Goal: Task Accomplishment & Management: Manage account settings

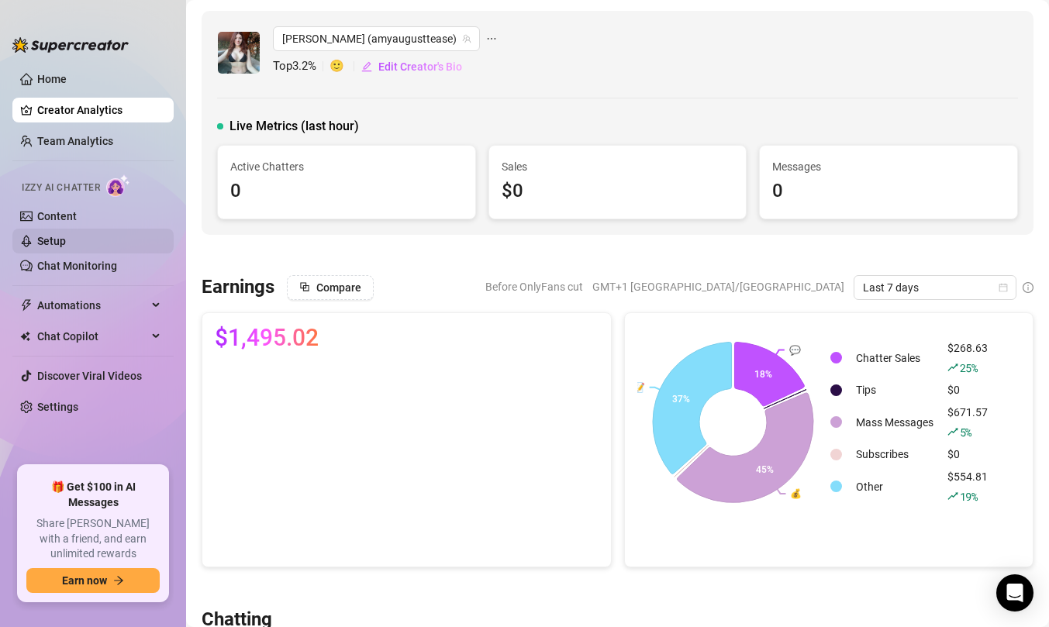
click at [66, 240] on link "Setup" at bounding box center [51, 241] width 29 height 12
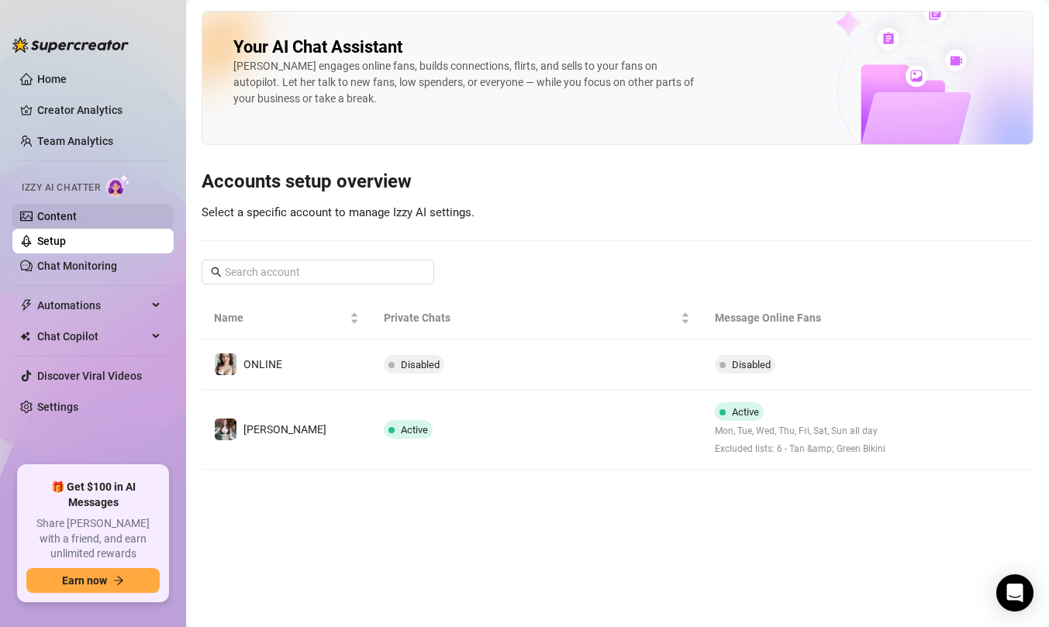
click at [77, 222] on link "Content" at bounding box center [57, 216] width 40 height 12
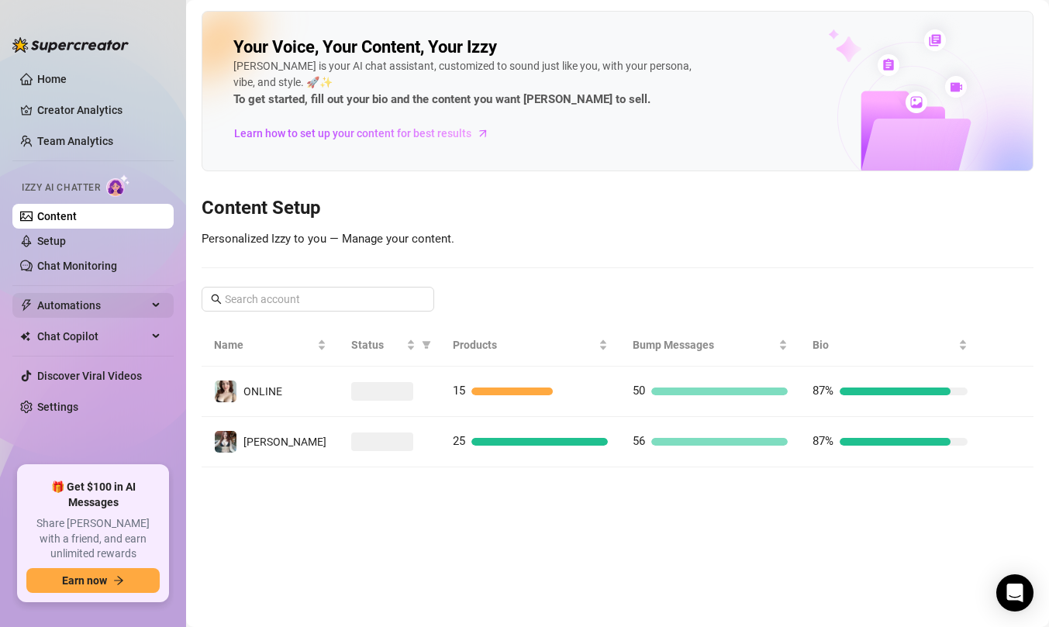
click at [107, 316] on span "Automations" at bounding box center [92, 305] width 110 height 25
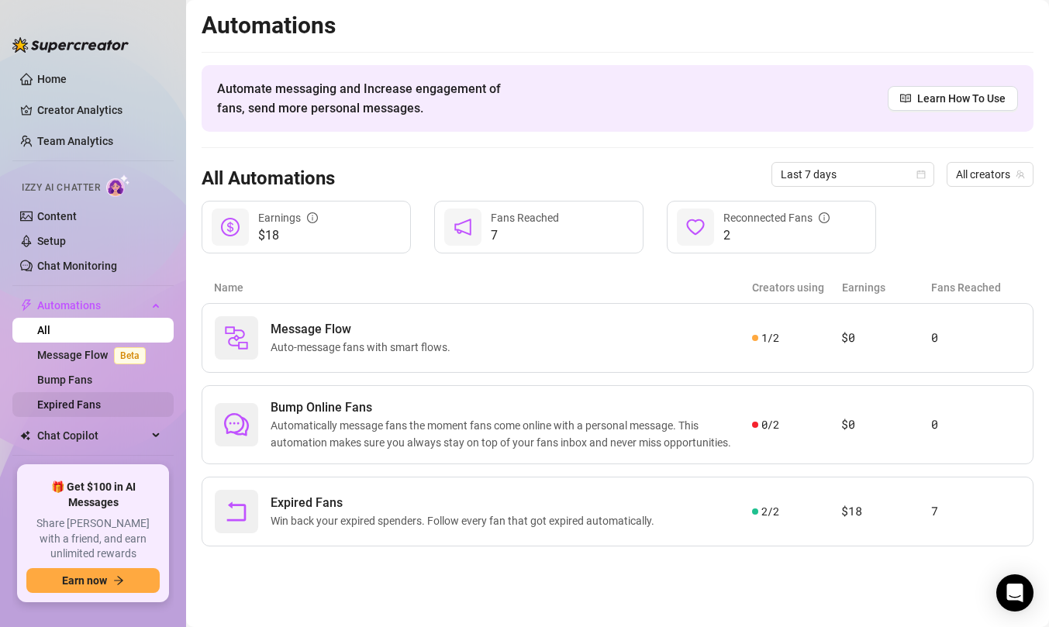
scroll to position [50, 0]
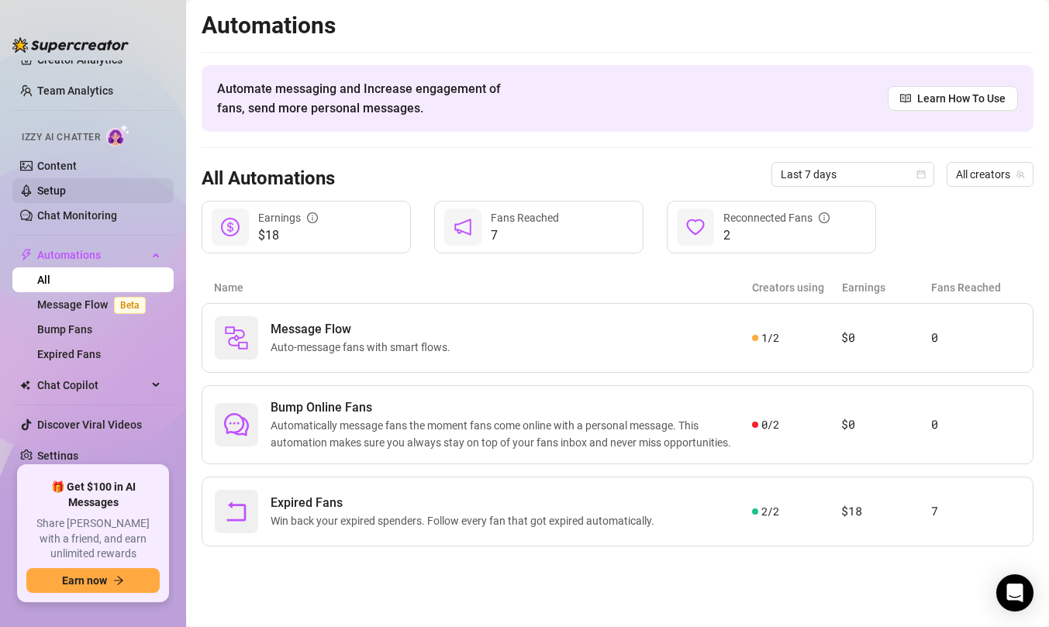
click at [66, 191] on link "Setup" at bounding box center [51, 191] width 29 height 12
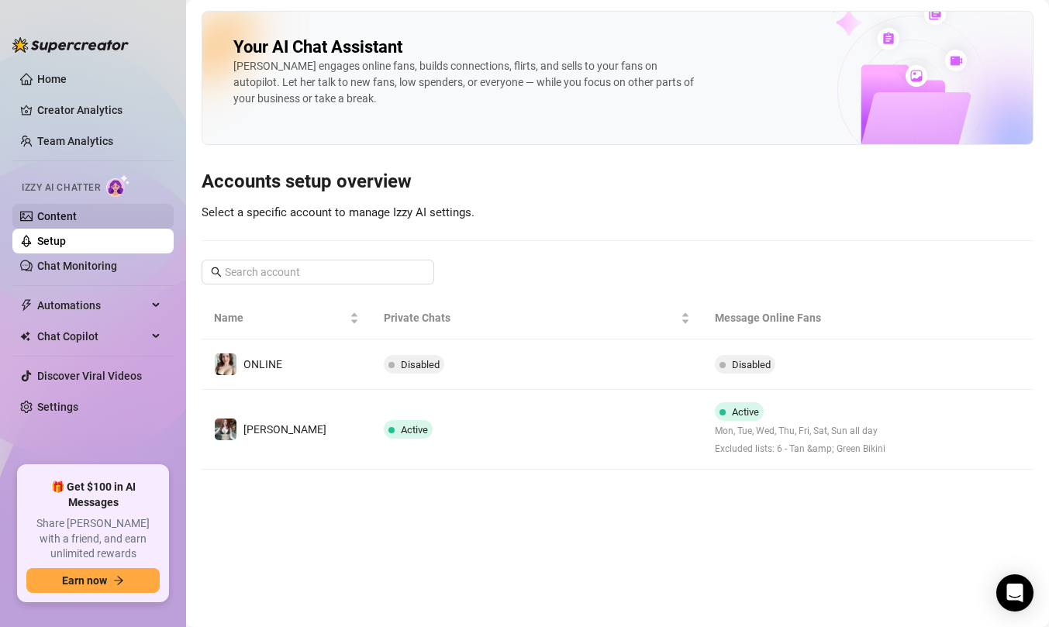
click at [77, 223] on link "Content" at bounding box center [57, 216] width 40 height 12
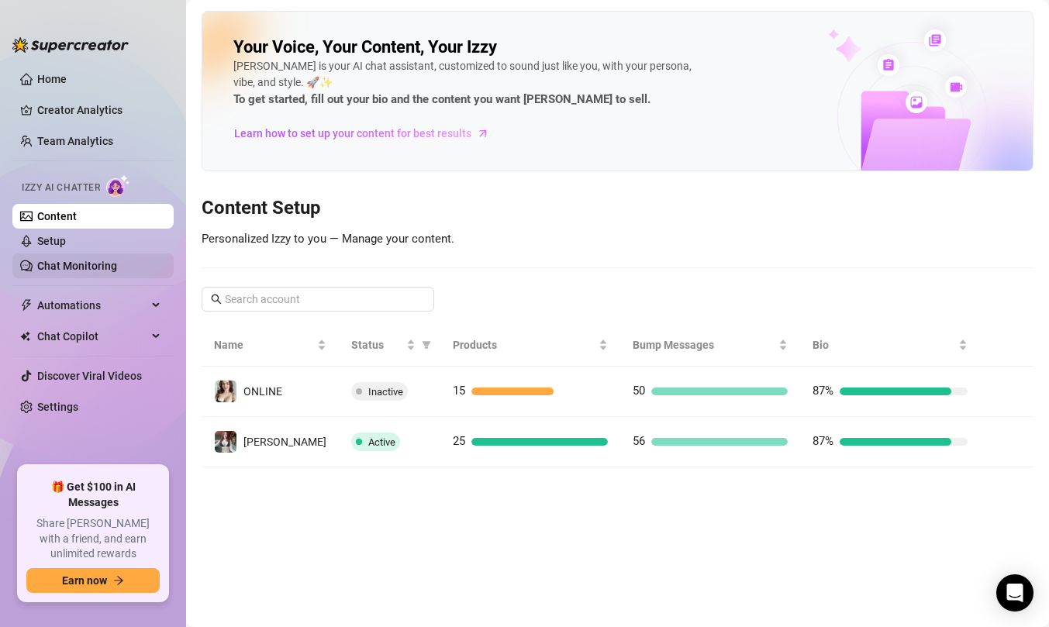
click at [116, 260] on link "Chat Monitoring" at bounding box center [77, 266] width 80 height 12
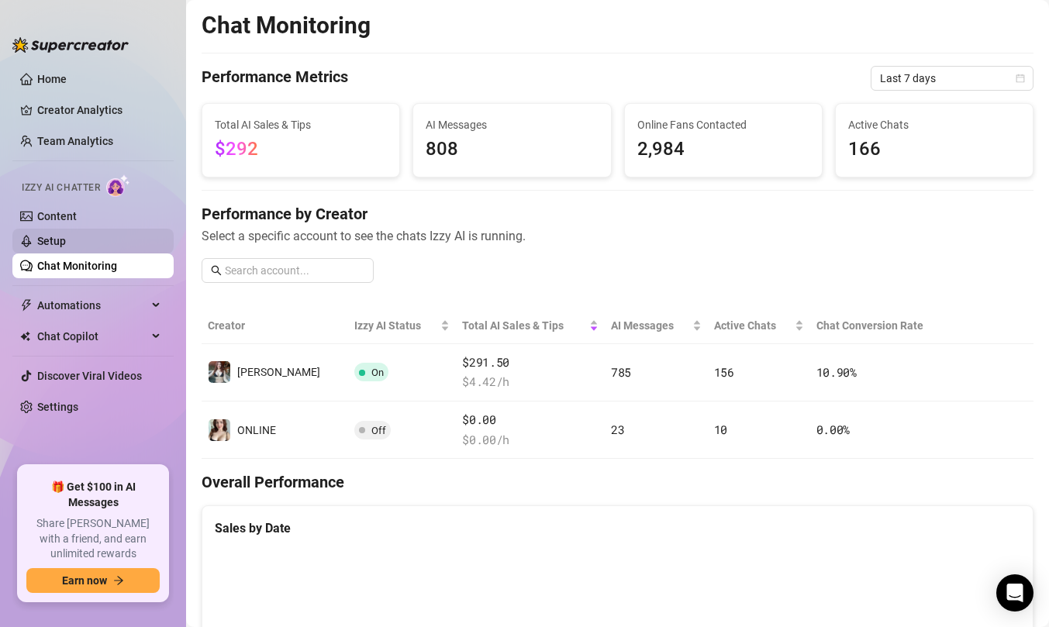
click at [66, 235] on link "Setup" at bounding box center [51, 241] width 29 height 12
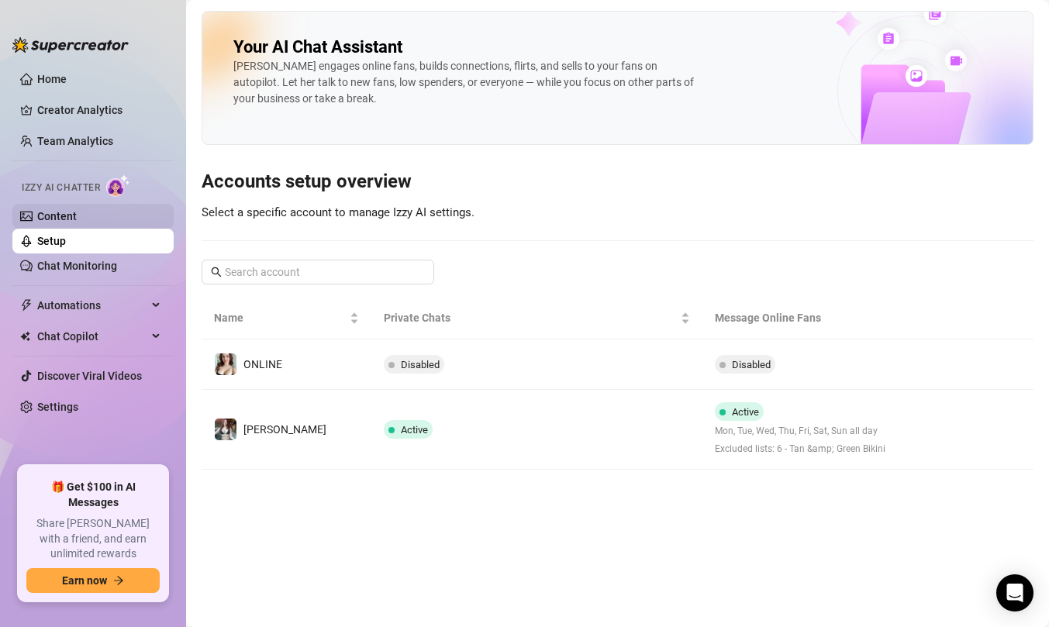
click at [77, 218] on link "Content" at bounding box center [57, 216] width 40 height 12
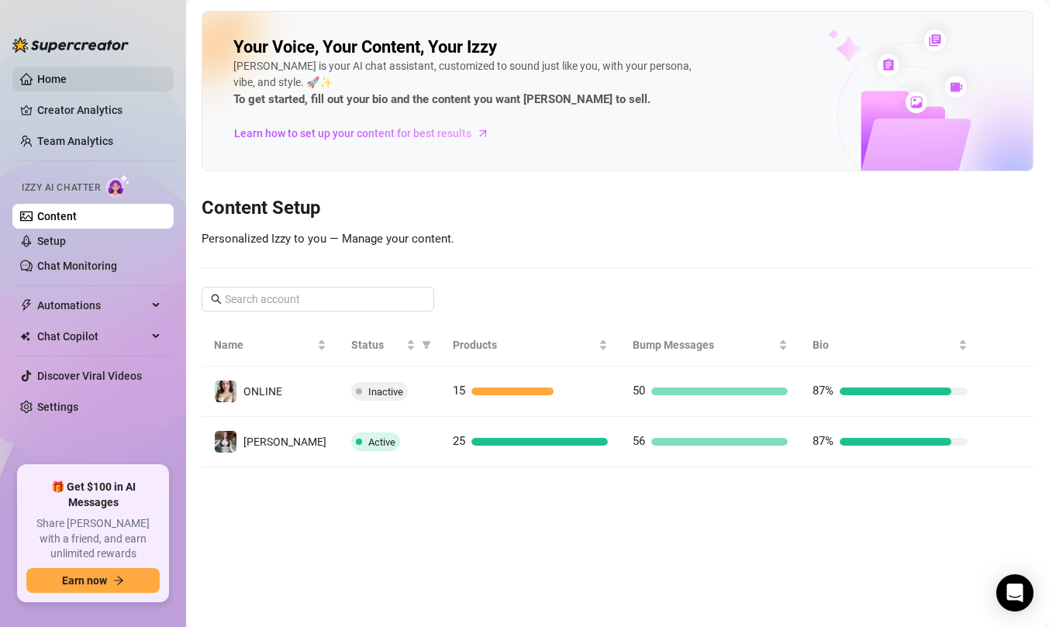
click at [67, 85] on link "Home" at bounding box center [51, 79] width 29 height 12
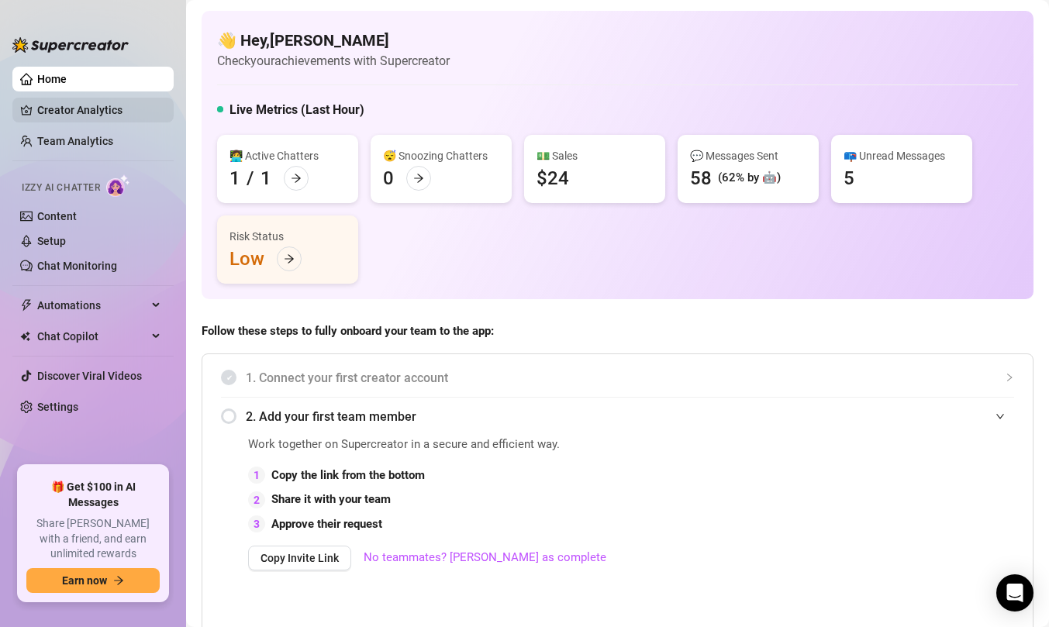
click at [78, 108] on link "Creator Analytics" at bounding box center [99, 110] width 124 height 25
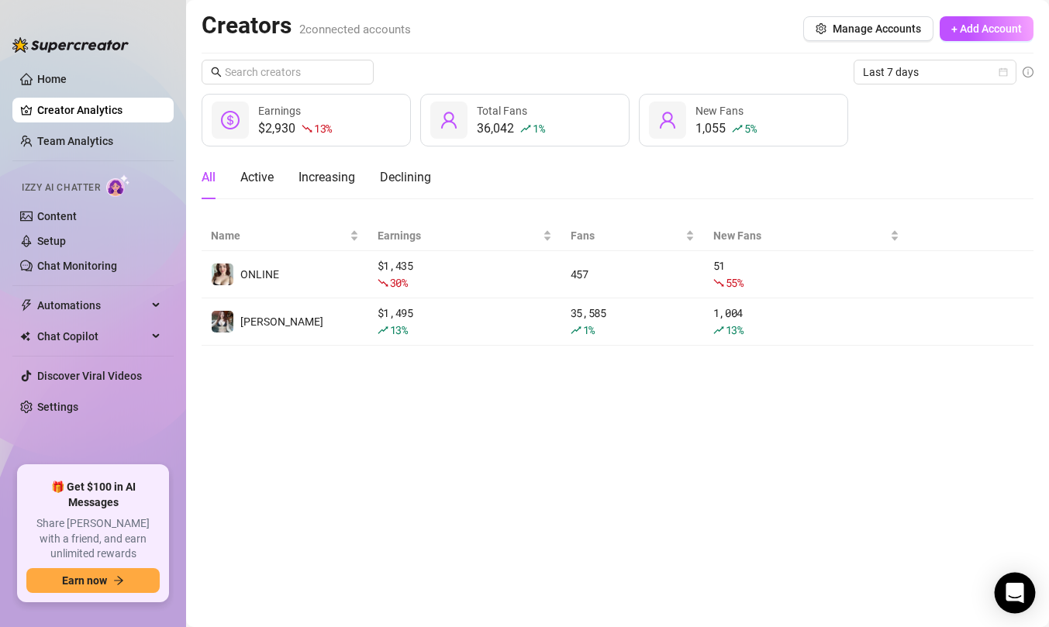
click at [1012, 598] on icon "Open Intercom Messenger" at bounding box center [1015, 593] width 20 height 20
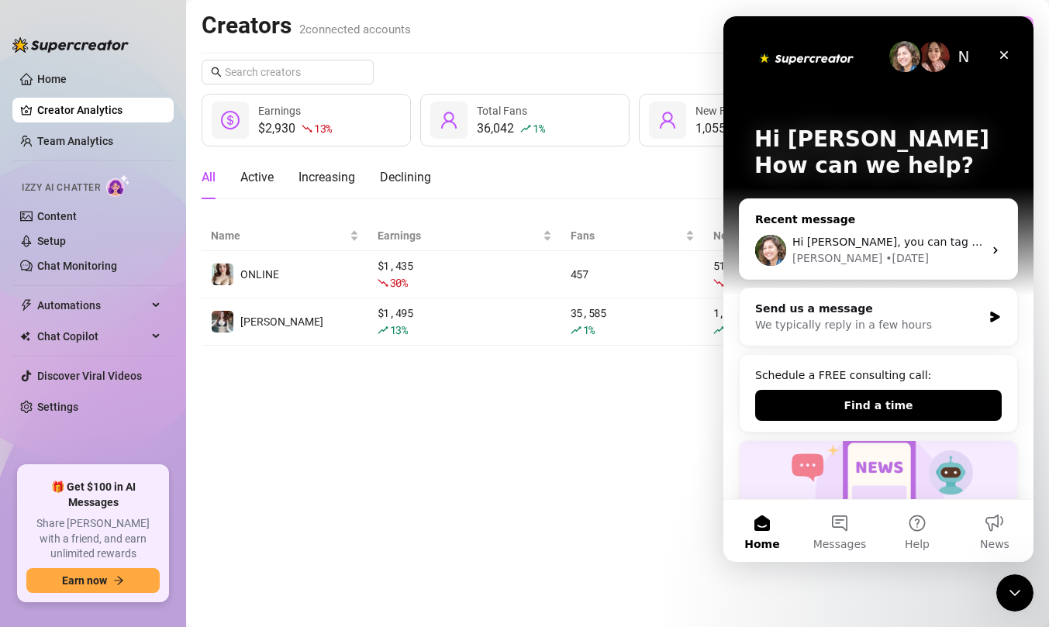
click at [938, 263] on div "[PERSON_NAME] • [DATE]" at bounding box center [888, 259] width 191 height 16
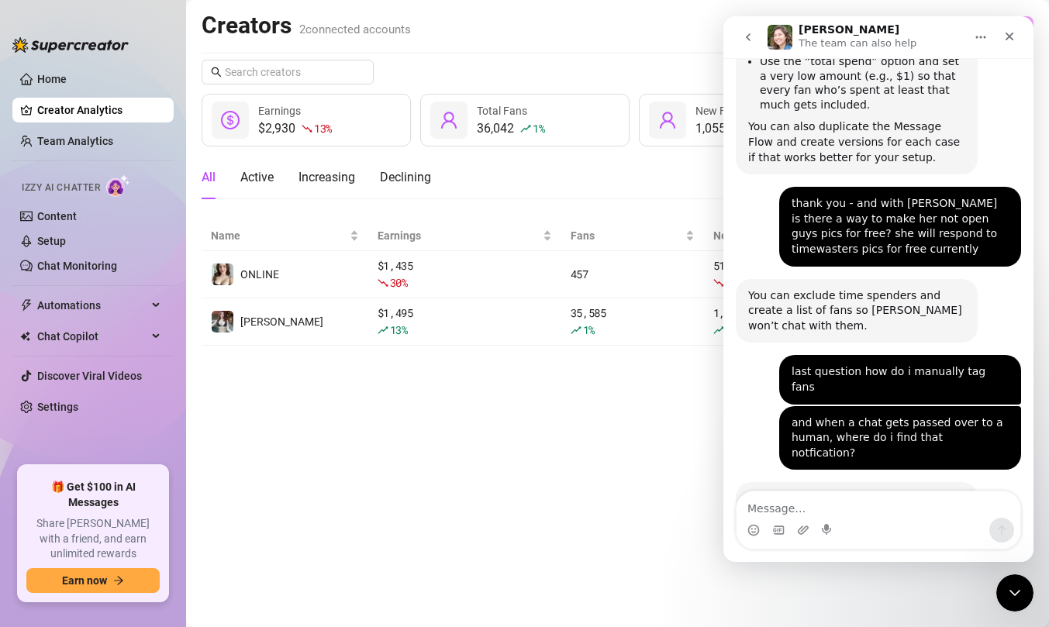
scroll to position [1831, 0]
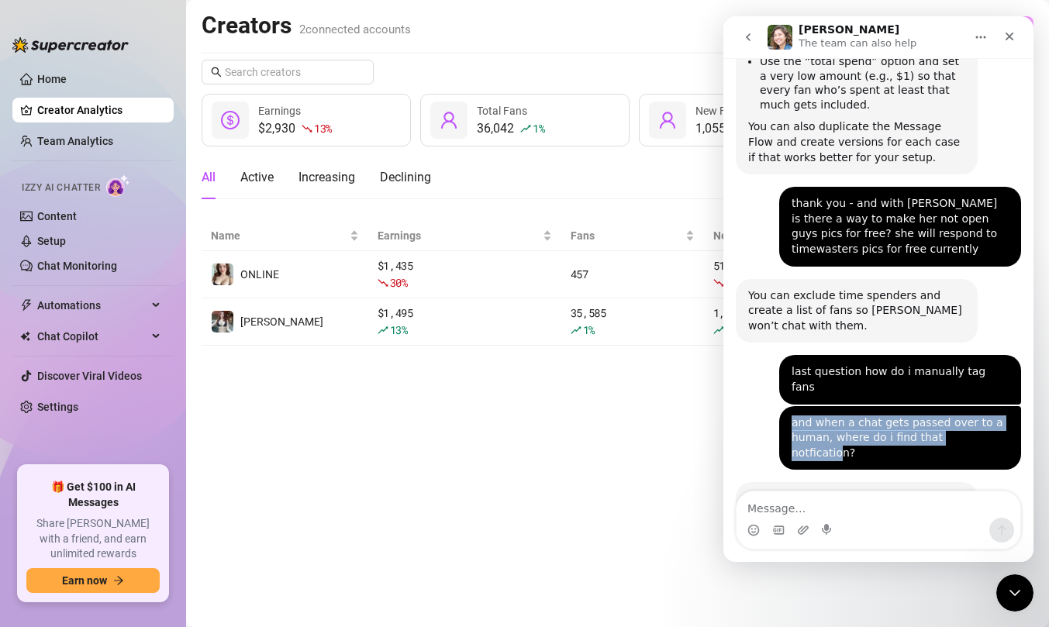
drag, startPoint x: 792, startPoint y: 300, endPoint x: 977, endPoint y: 323, distance: 186.1
click at [977, 416] on div "and when a chat gets passed over to a human, where do i find that notfication?" at bounding box center [900, 439] width 217 height 46
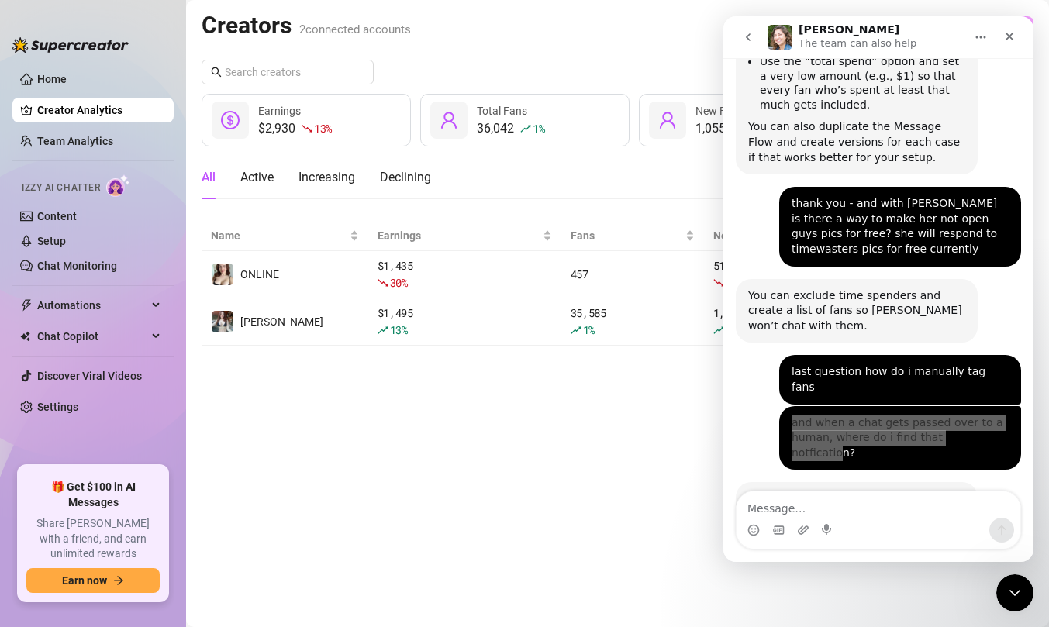
click at [658, 386] on main "Creators 2 connected accounts Manage Accounts + Add Account Last 7 days $2,930 …" at bounding box center [617, 313] width 863 height 627
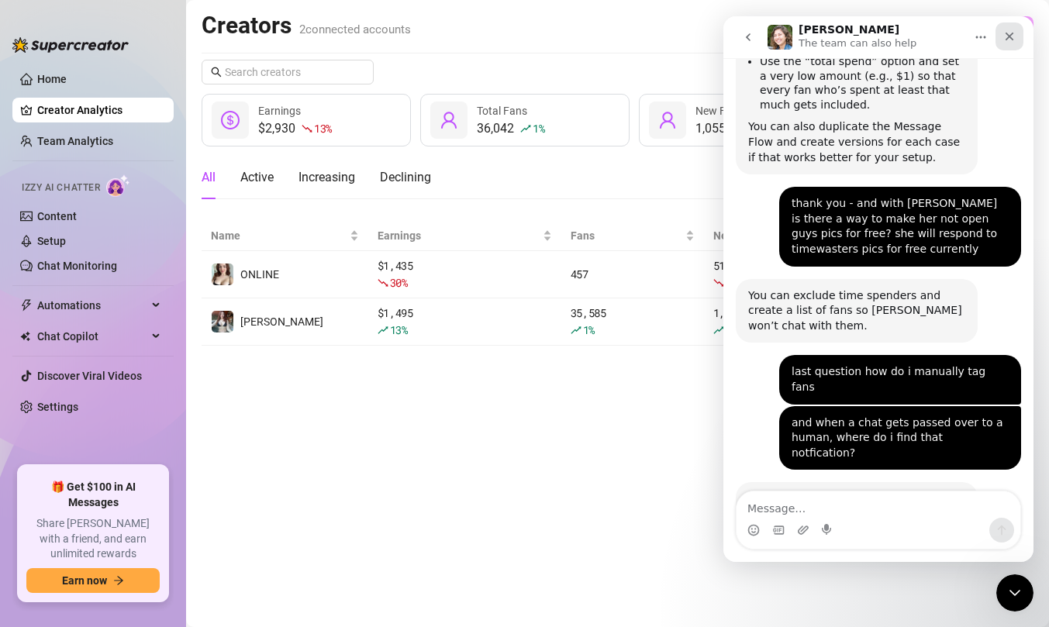
click at [1008, 35] on icon "Close" at bounding box center [1010, 37] width 9 height 9
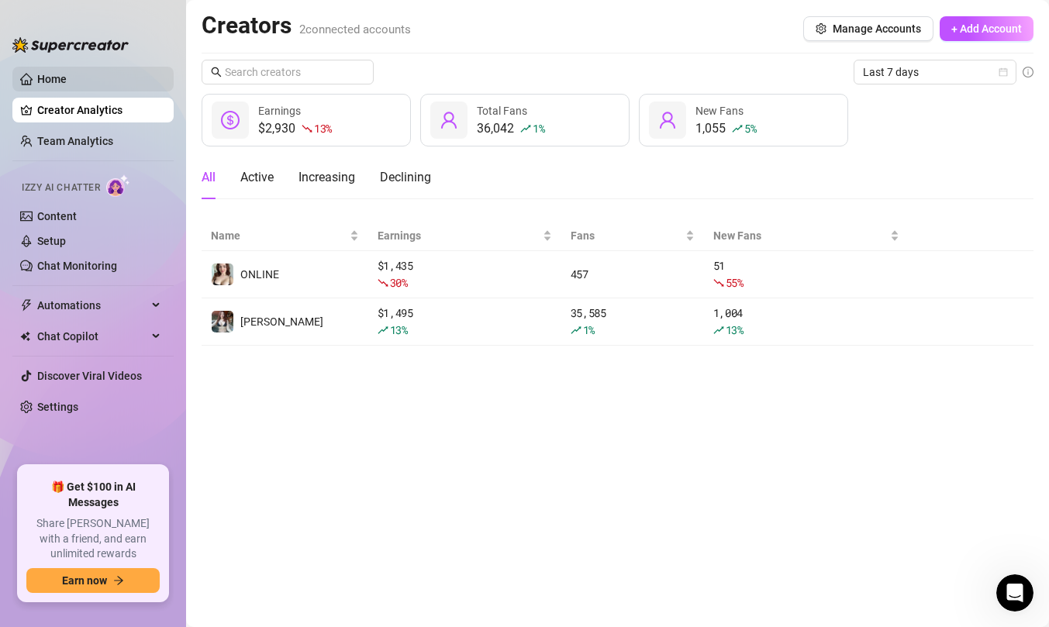
click at [67, 83] on link "Home" at bounding box center [51, 79] width 29 height 12
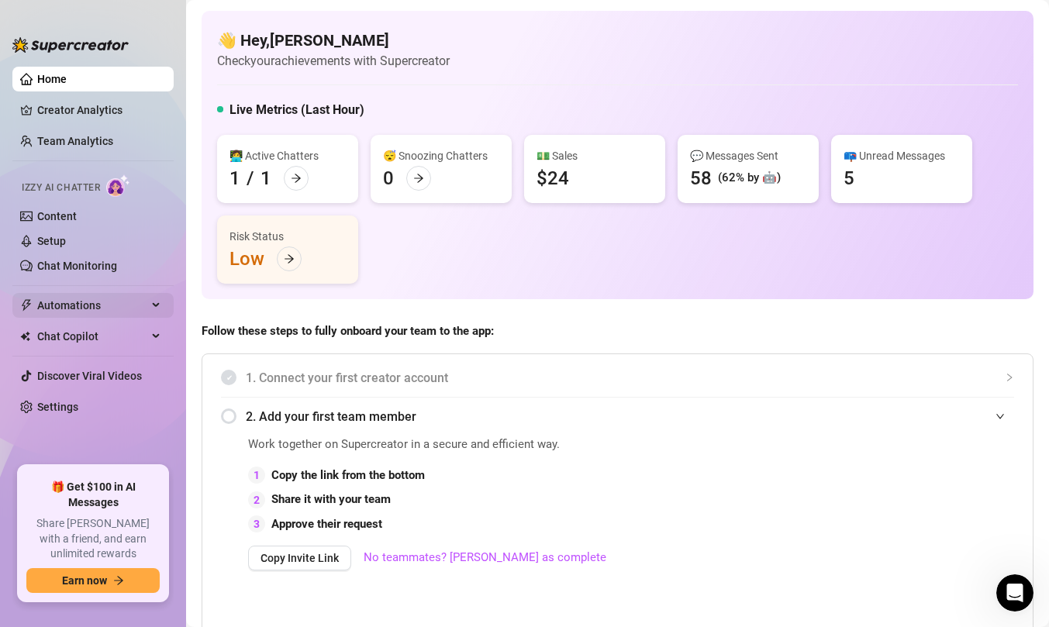
click at [61, 316] on span "Automations" at bounding box center [92, 305] width 110 height 25
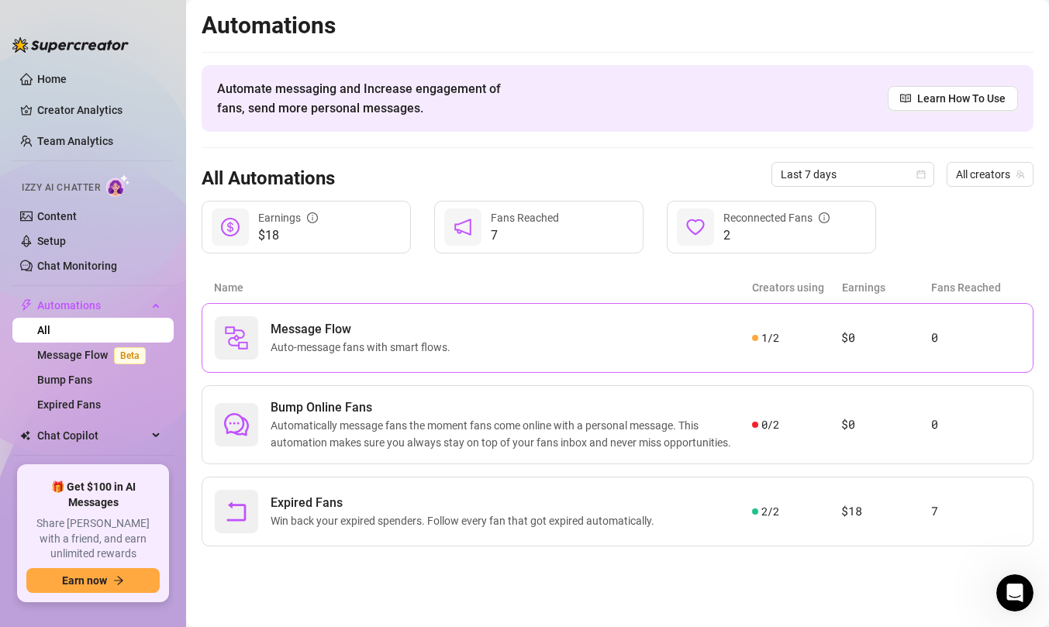
click at [372, 325] on span "Message Flow" at bounding box center [364, 329] width 186 height 19
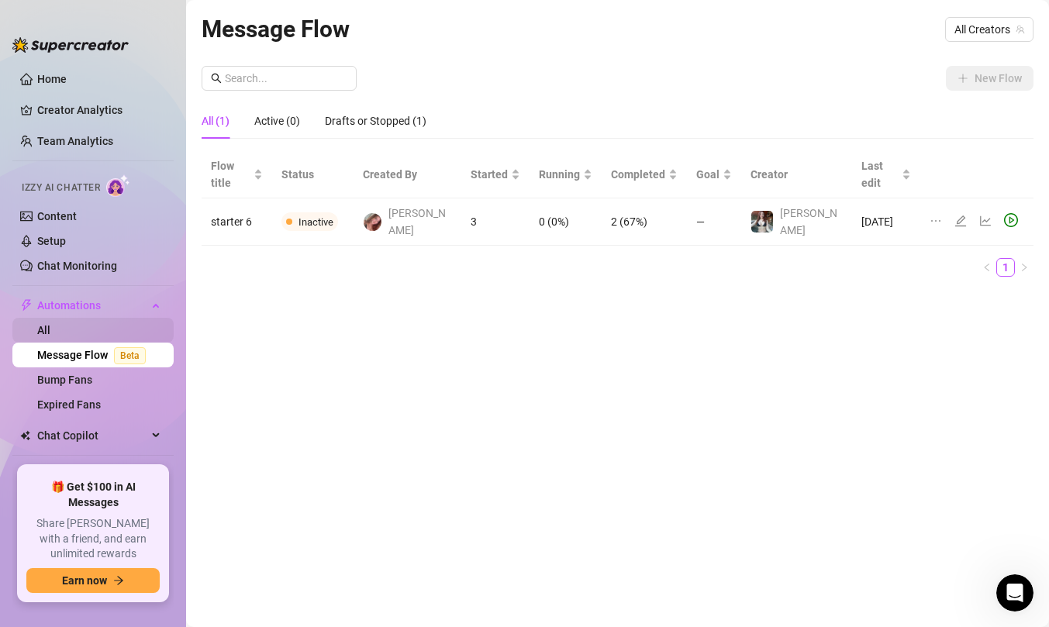
click at [50, 332] on link "All" at bounding box center [43, 330] width 13 height 12
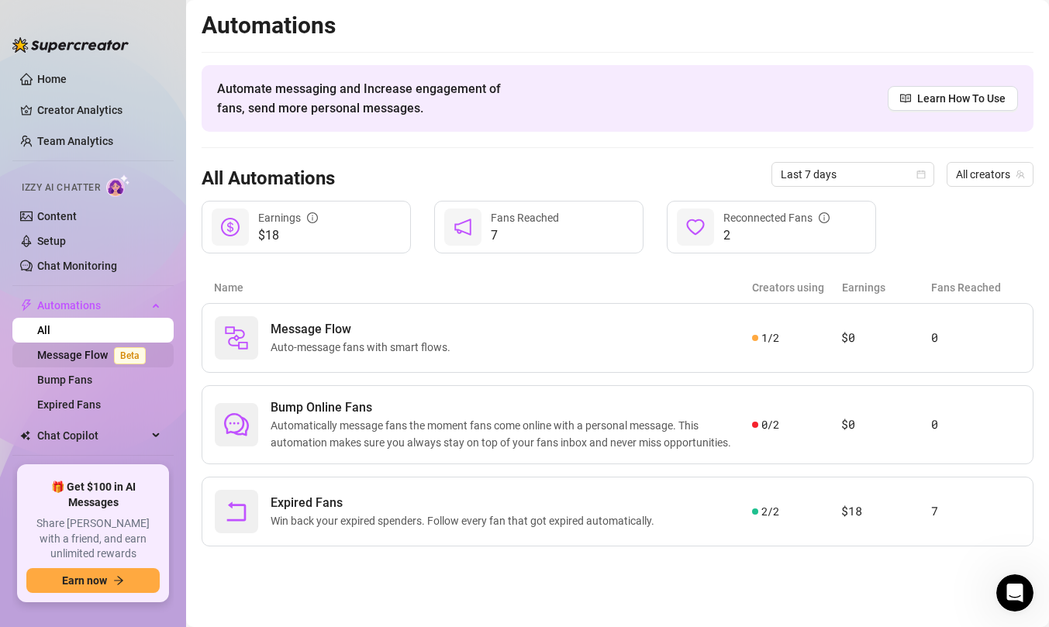
scroll to position [50, 0]
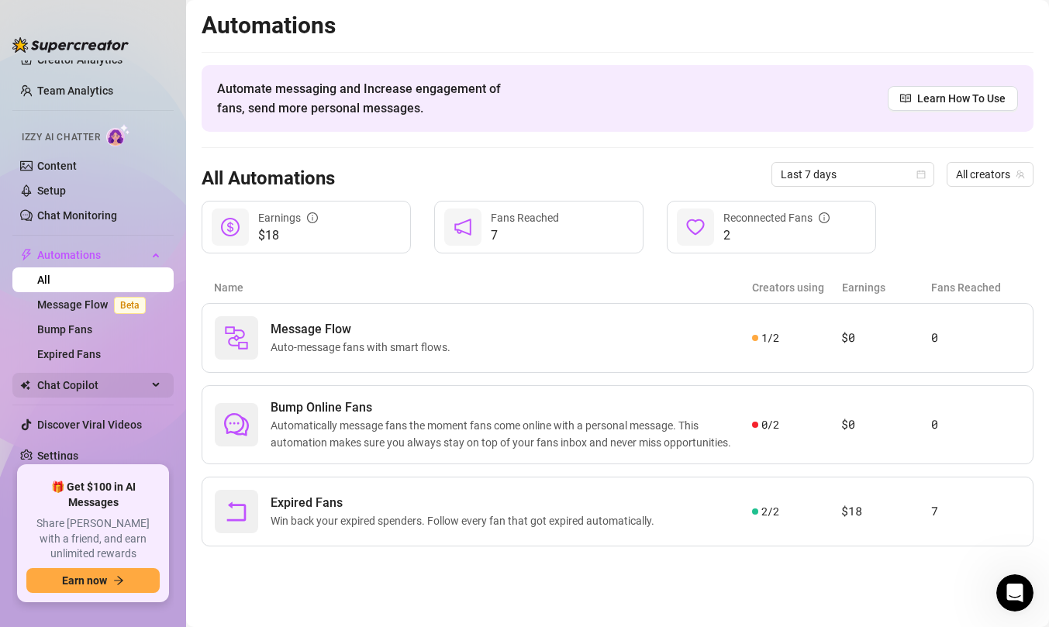
click at [111, 387] on span "Chat Copilot" at bounding box center [92, 385] width 110 height 25
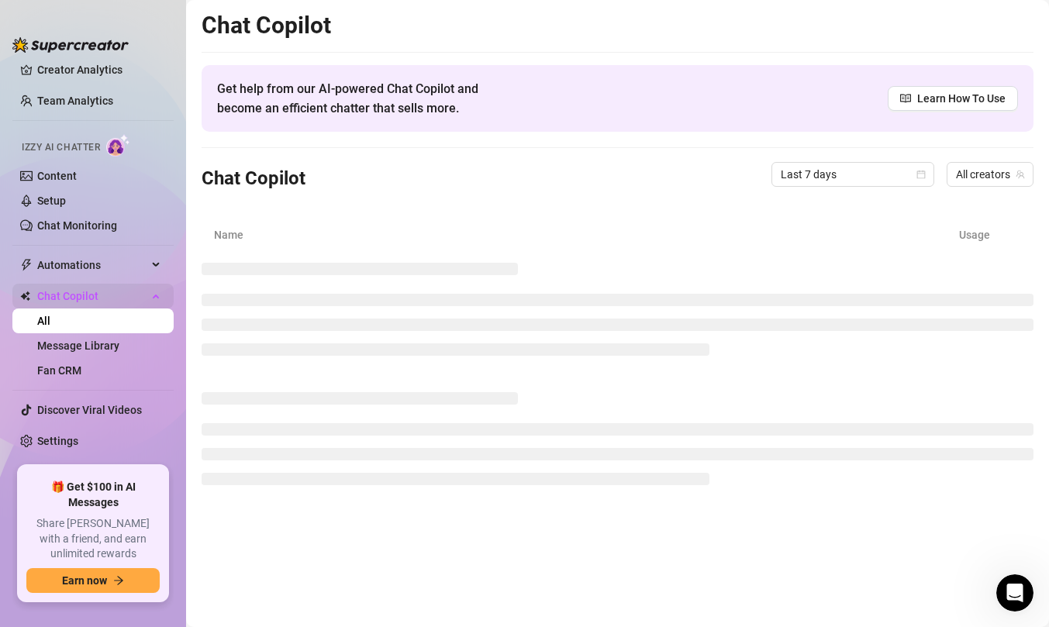
scroll to position [26, 0]
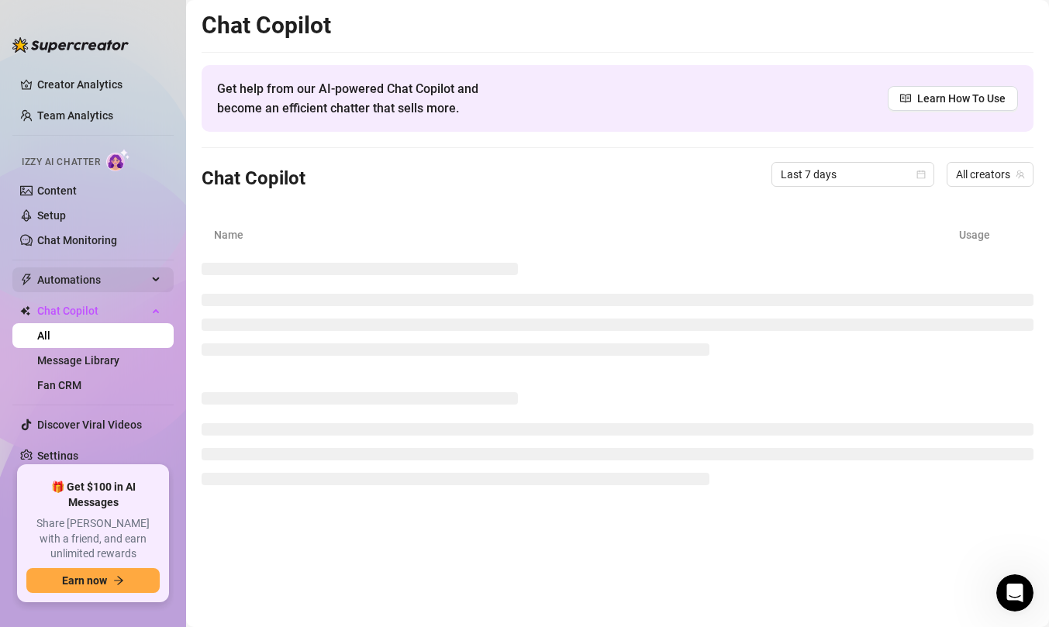
click at [126, 282] on span "Automations" at bounding box center [92, 280] width 110 height 25
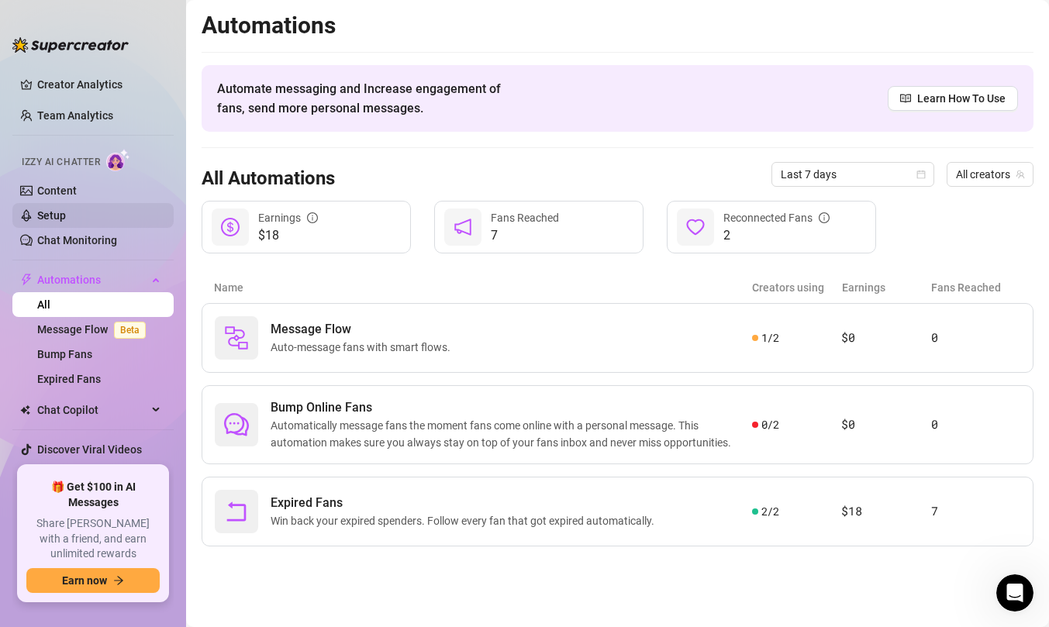
click at [66, 211] on link "Setup" at bounding box center [51, 215] width 29 height 12
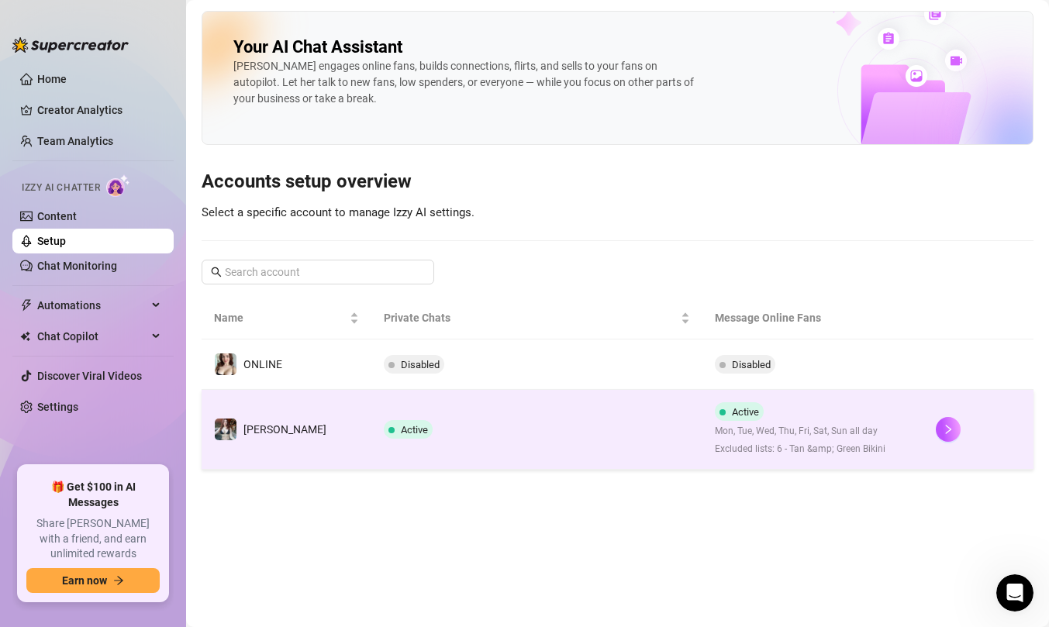
click at [316, 438] on td "[PERSON_NAME]" at bounding box center [287, 430] width 170 height 80
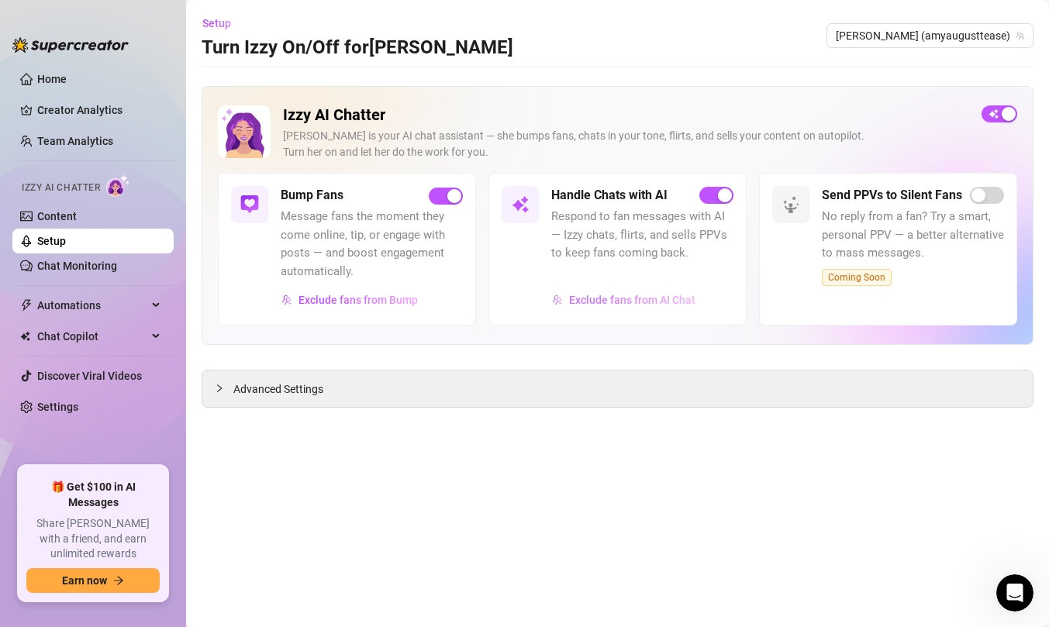
click at [592, 302] on span "Exclude fans from AI Chat" at bounding box center [632, 300] width 126 height 12
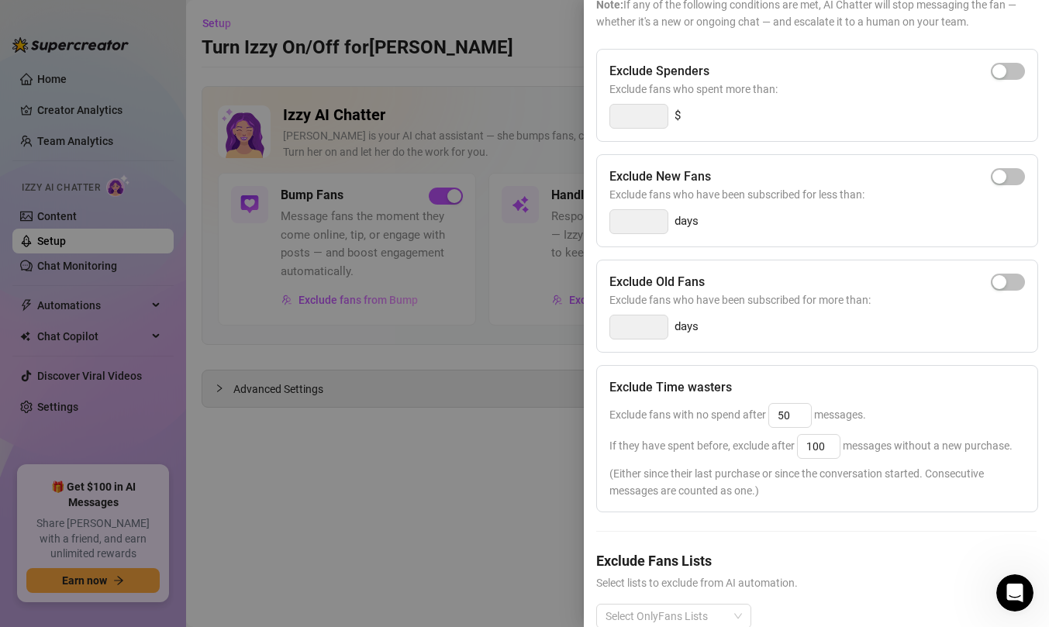
scroll to position [171, 0]
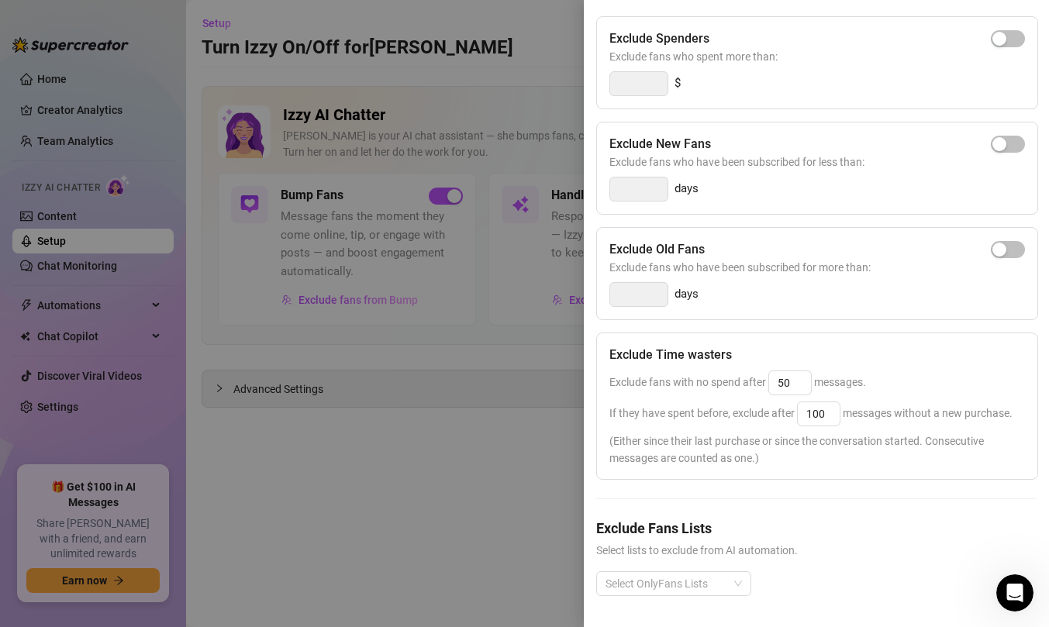
click at [496, 461] on div at bounding box center [524, 313] width 1049 height 627
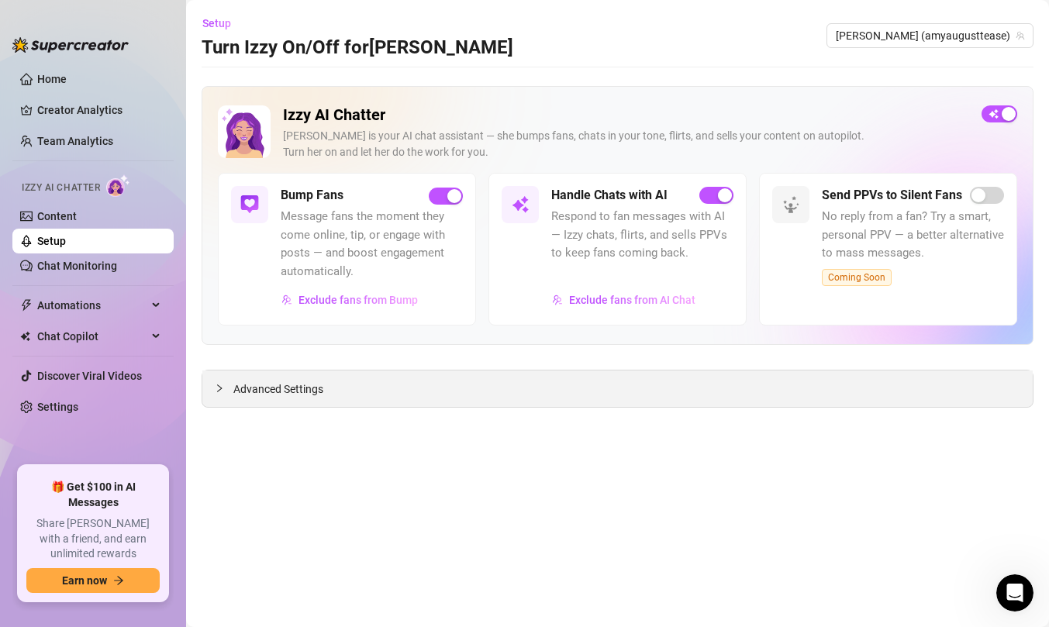
click at [216, 395] on div at bounding box center [224, 388] width 19 height 17
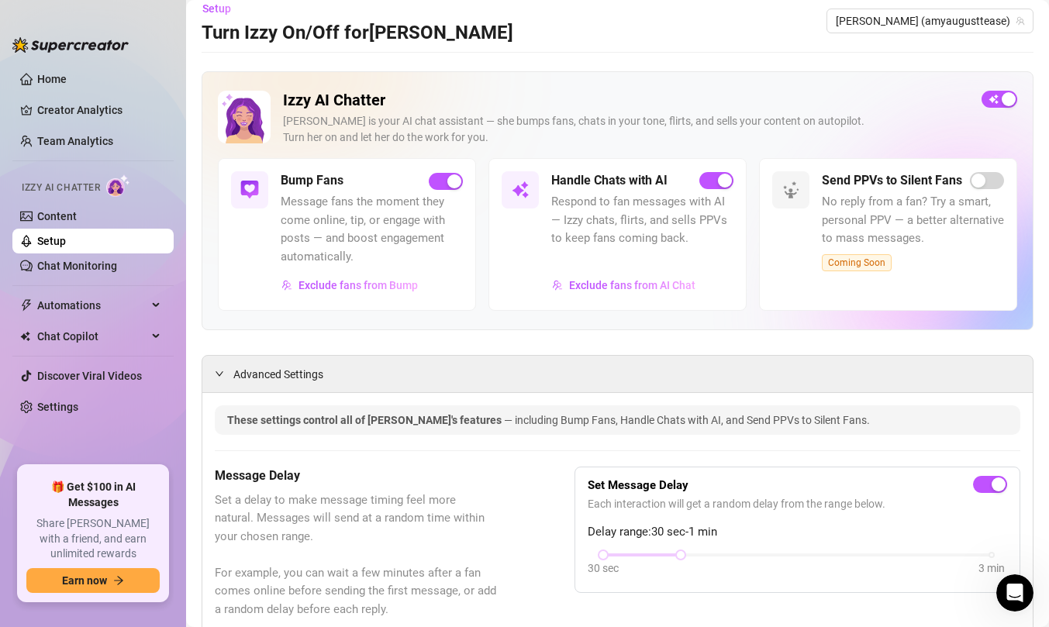
scroll to position [0, 0]
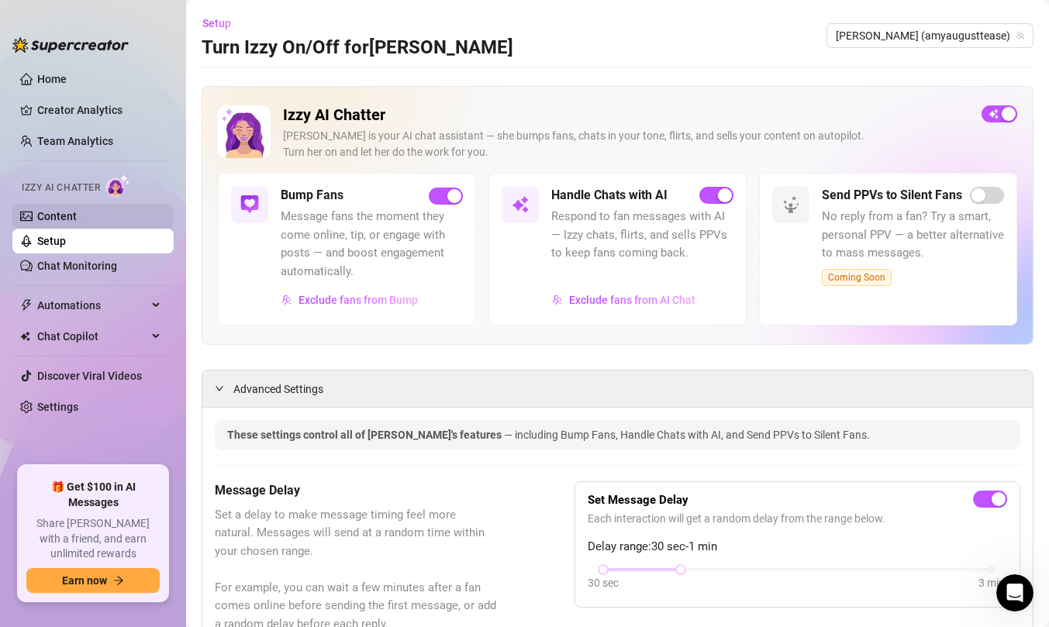
click at [77, 213] on link "Content" at bounding box center [57, 216] width 40 height 12
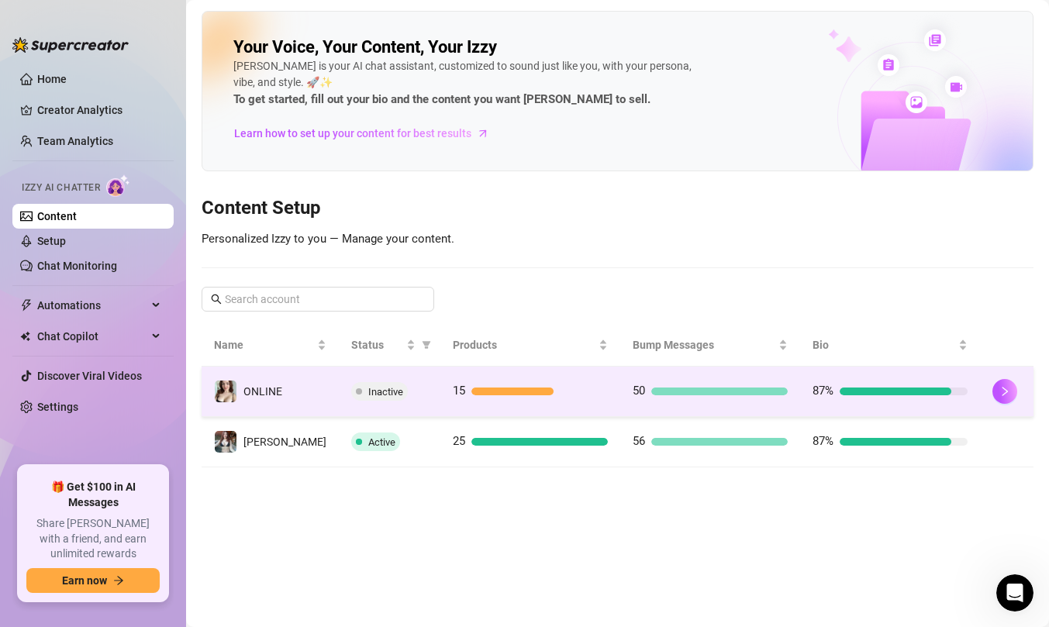
click at [380, 388] on div "Inactive" at bounding box center [389, 391] width 77 height 19
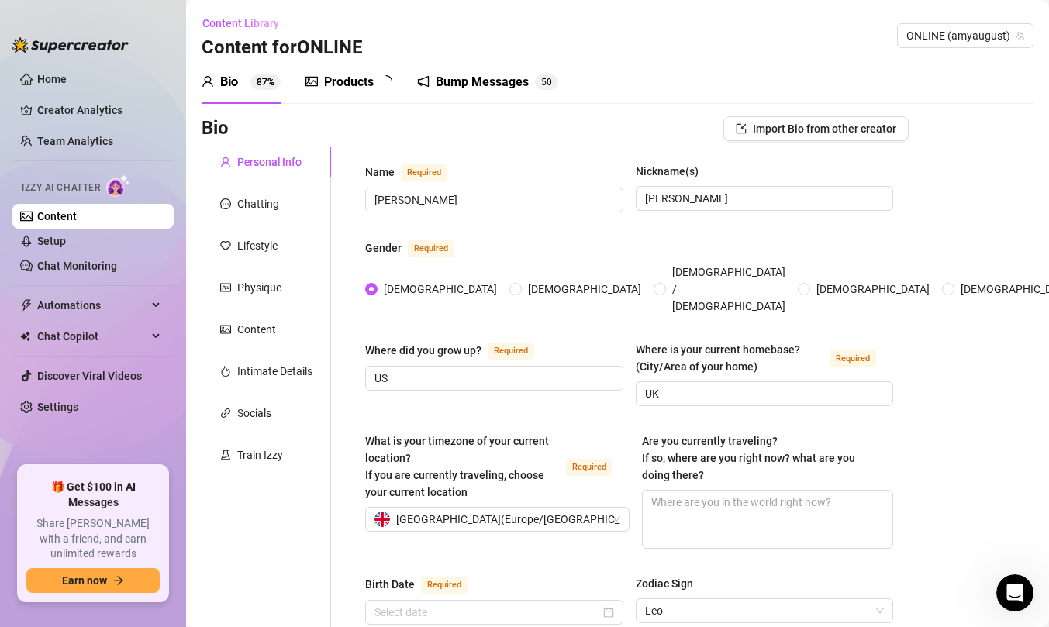
type input "[DATE]"
click at [370, 85] on div "Products" at bounding box center [349, 82] width 50 height 19
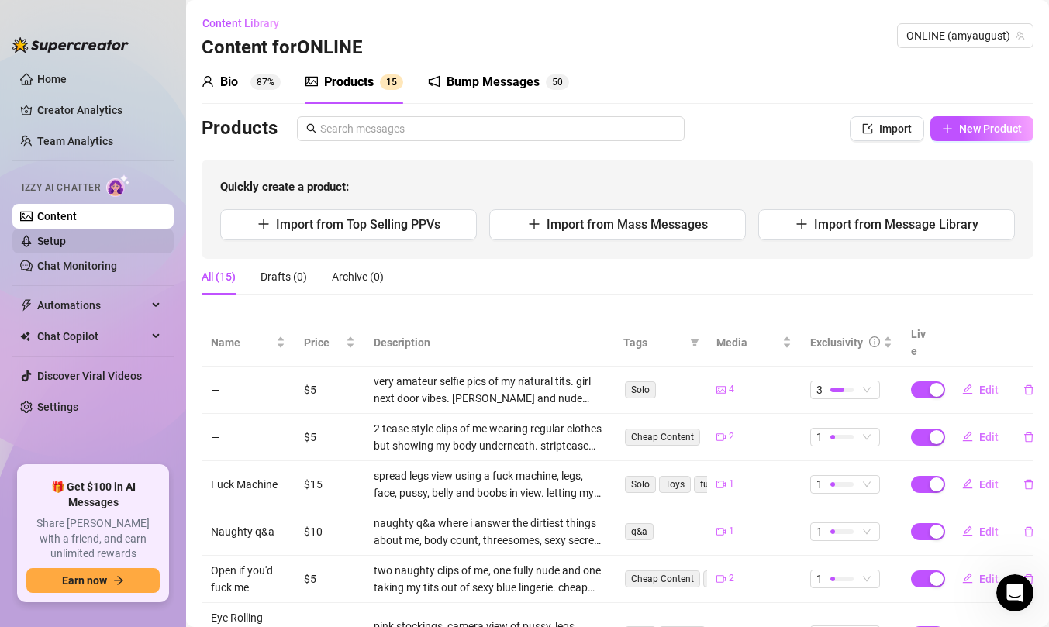
click at [66, 244] on link "Setup" at bounding box center [51, 241] width 29 height 12
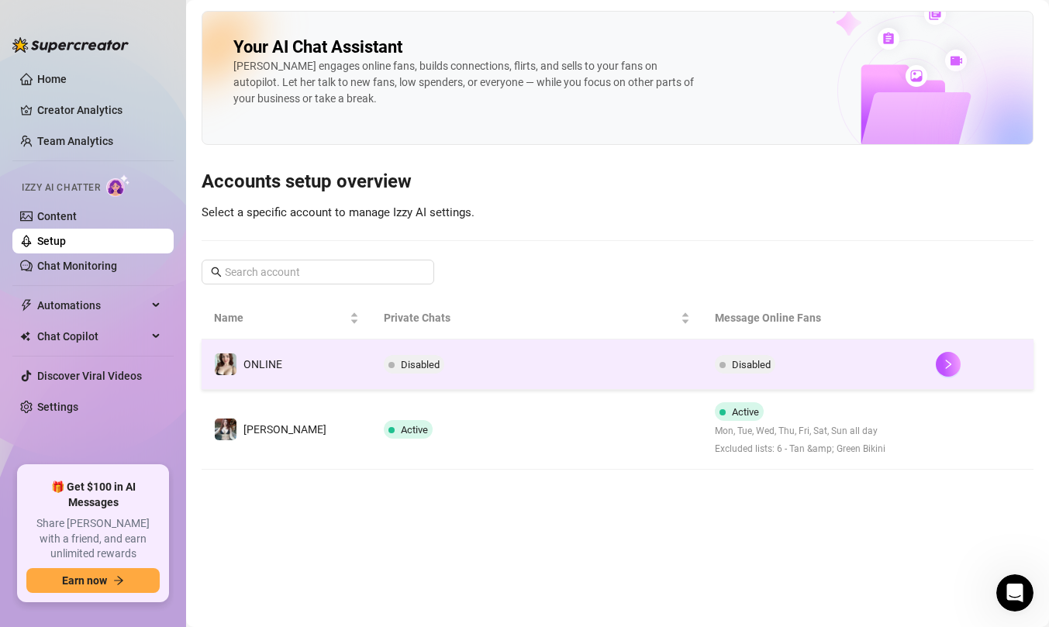
click at [308, 366] on td "ONLINE" at bounding box center [287, 365] width 170 height 50
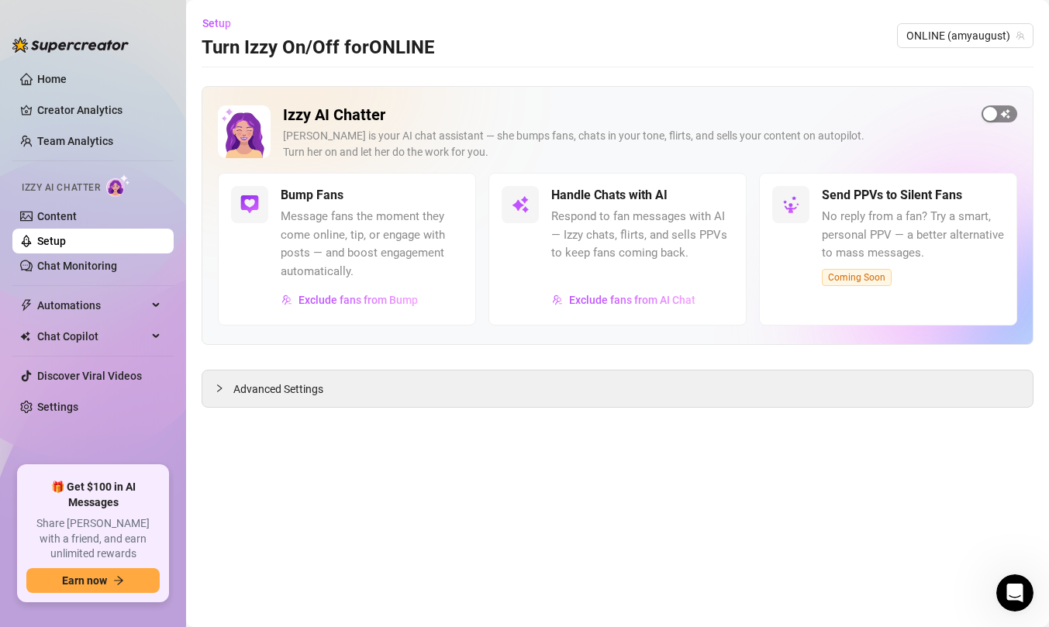
click at [993, 110] on div "button" at bounding box center [991, 114] width 14 height 14
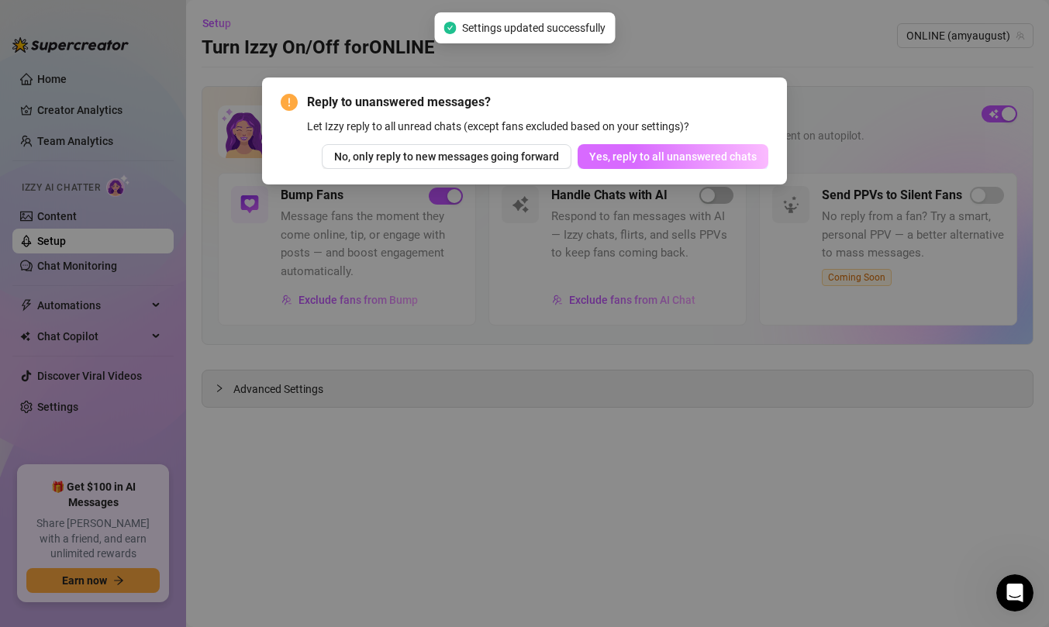
click at [609, 160] on span "Yes, reply to all unanswered chats" at bounding box center [673, 156] width 168 height 12
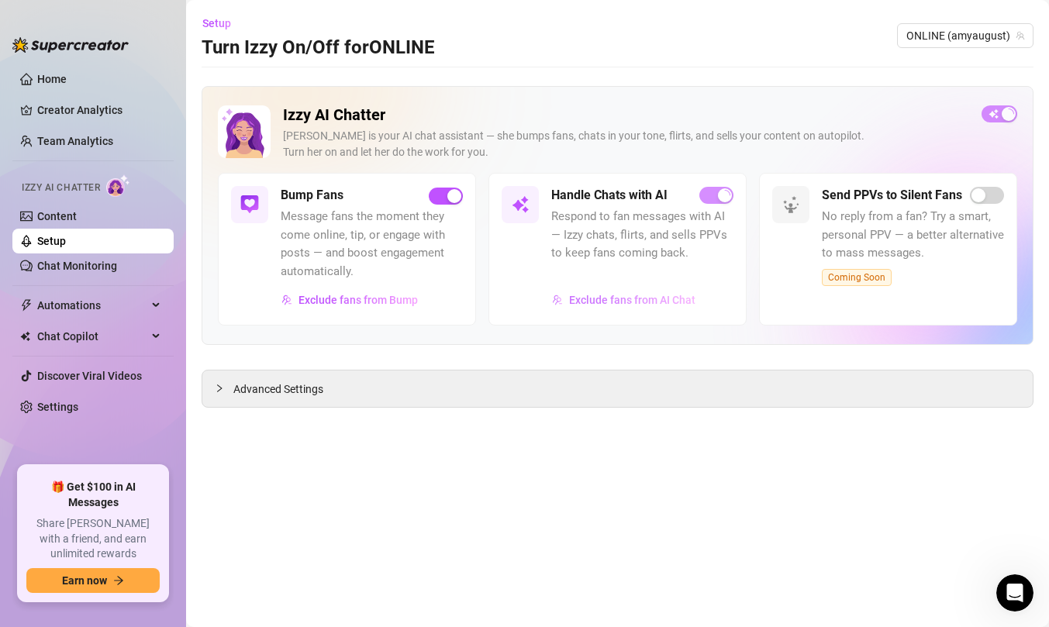
click at [602, 306] on button "Exclude fans from AI Chat" at bounding box center [623, 300] width 145 height 25
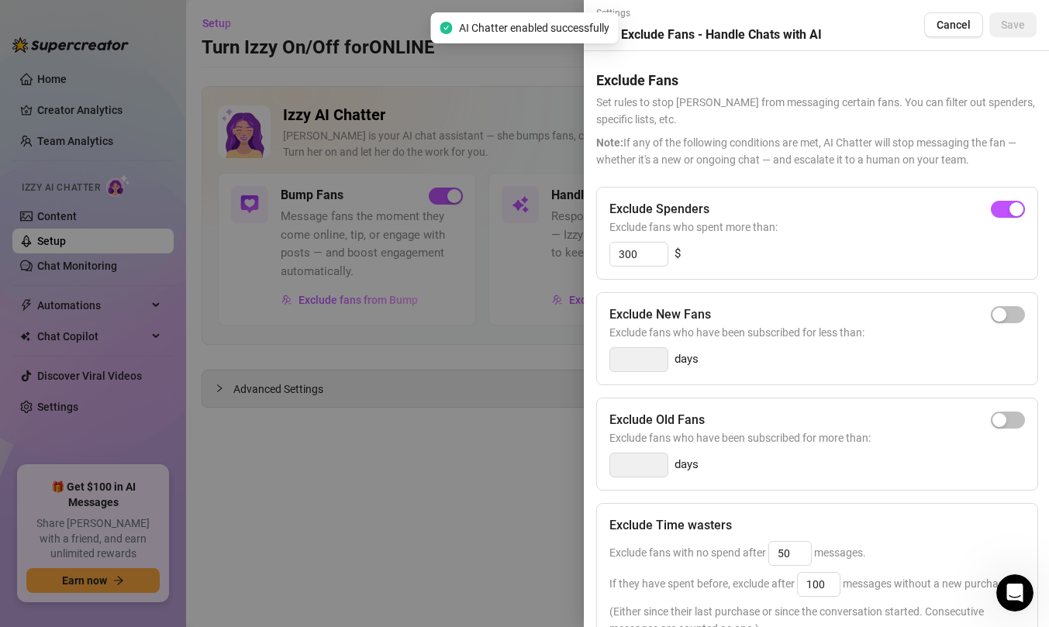
click at [526, 501] on div at bounding box center [524, 313] width 1049 height 627
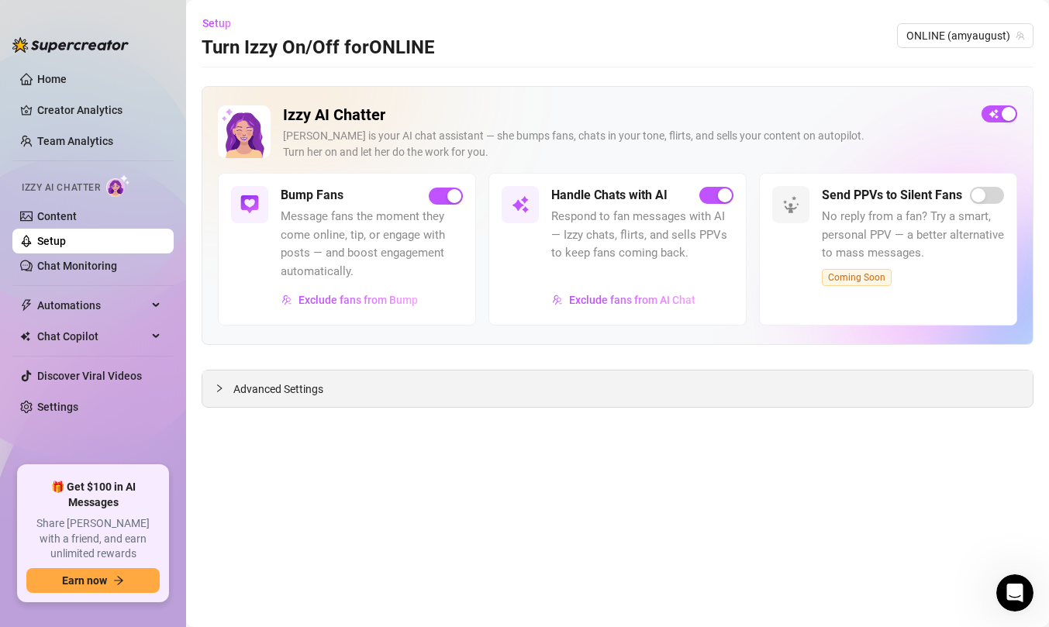
click at [492, 387] on div "Advanced Settings" at bounding box center [617, 389] width 831 height 36
click at [213, 386] on div "Advanced Settings" at bounding box center [617, 389] width 831 height 36
click at [223, 389] on icon "collapsed" at bounding box center [219, 388] width 9 height 9
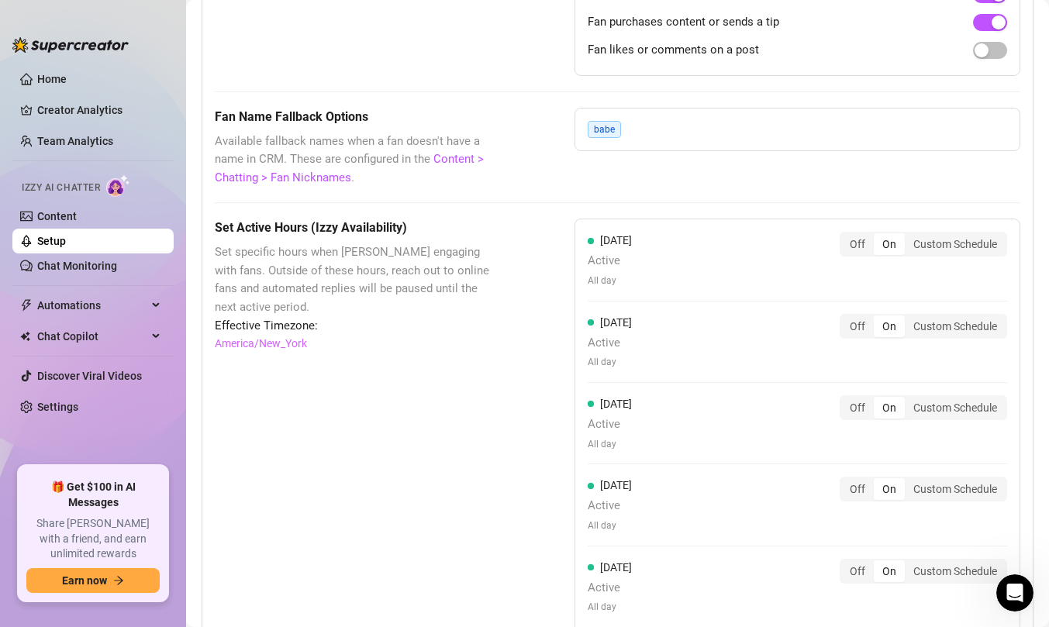
scroll to position [1254, 0]
